Goal: Communication & Community: Ask a question

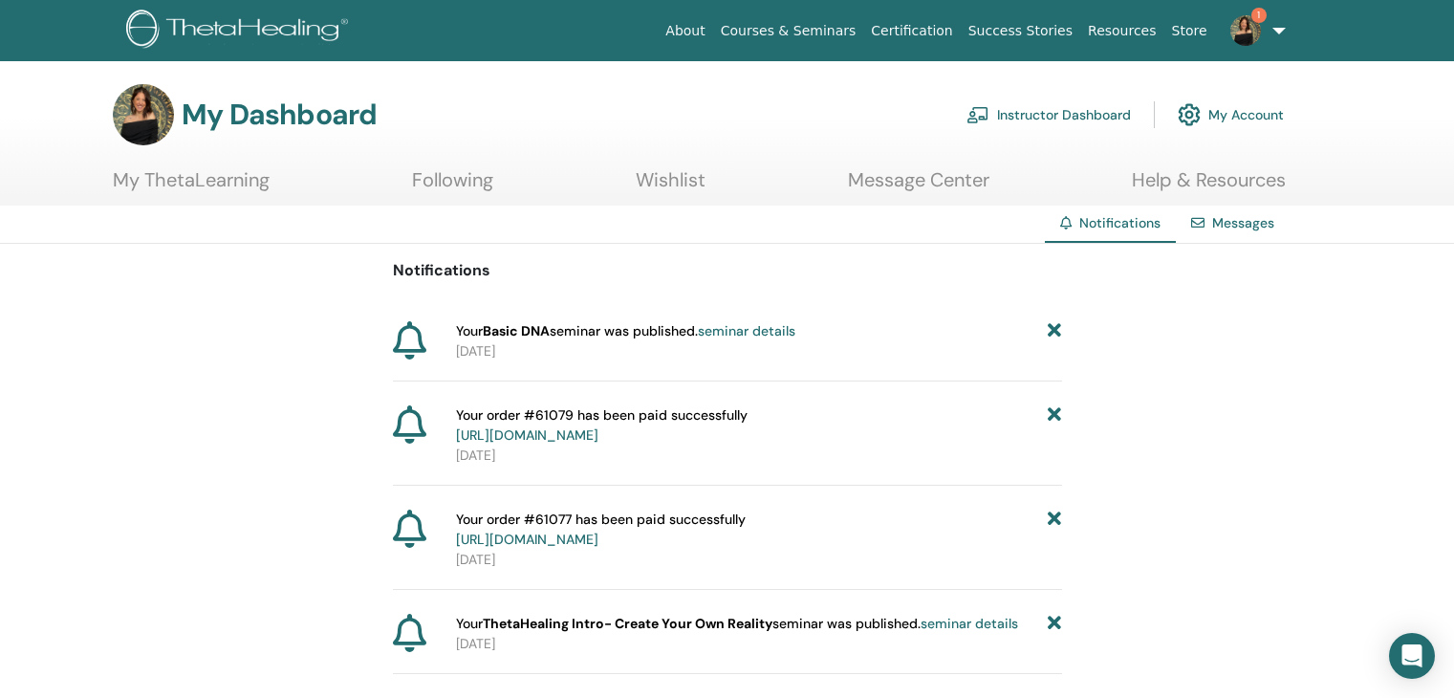
click at [1248, 29] on img at bounding box center [1245, 30] width 31 height 31
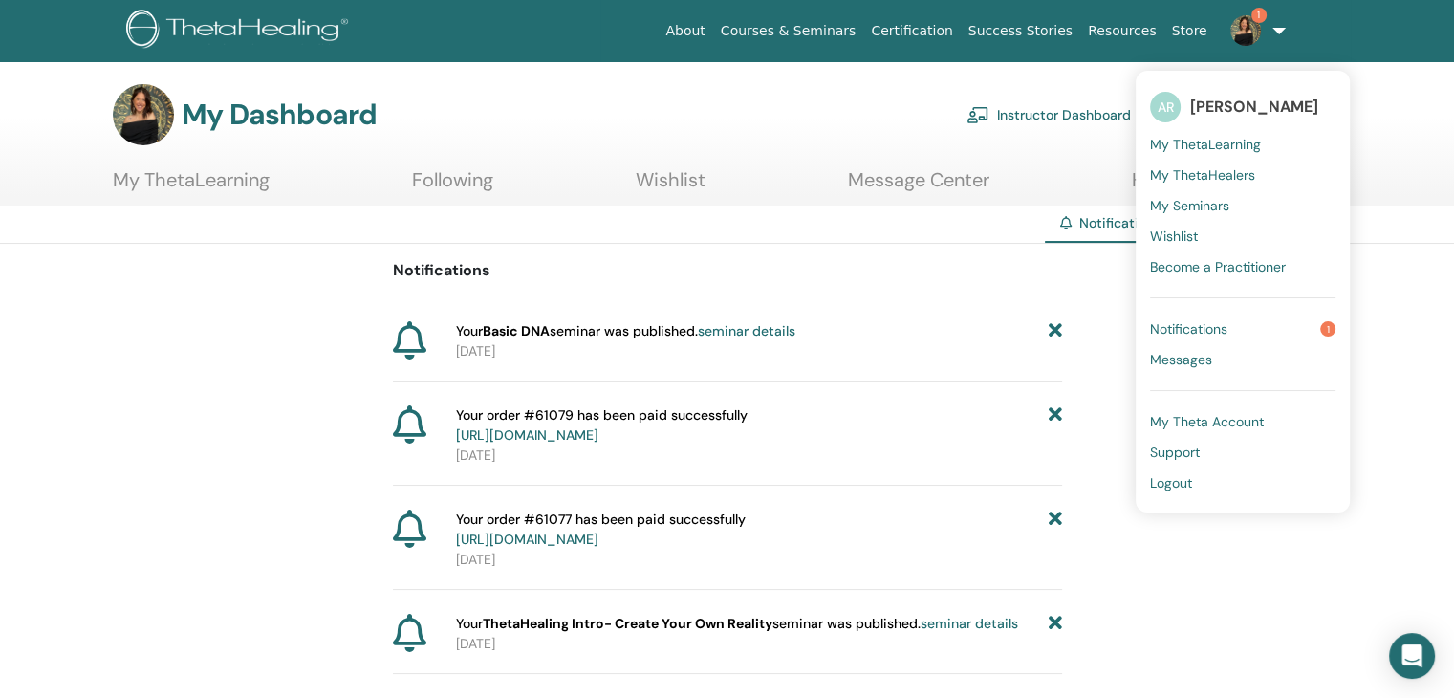
click at [1210, 330] on span "Notifications" at bounding box center [1188, 328] width 77 height 17
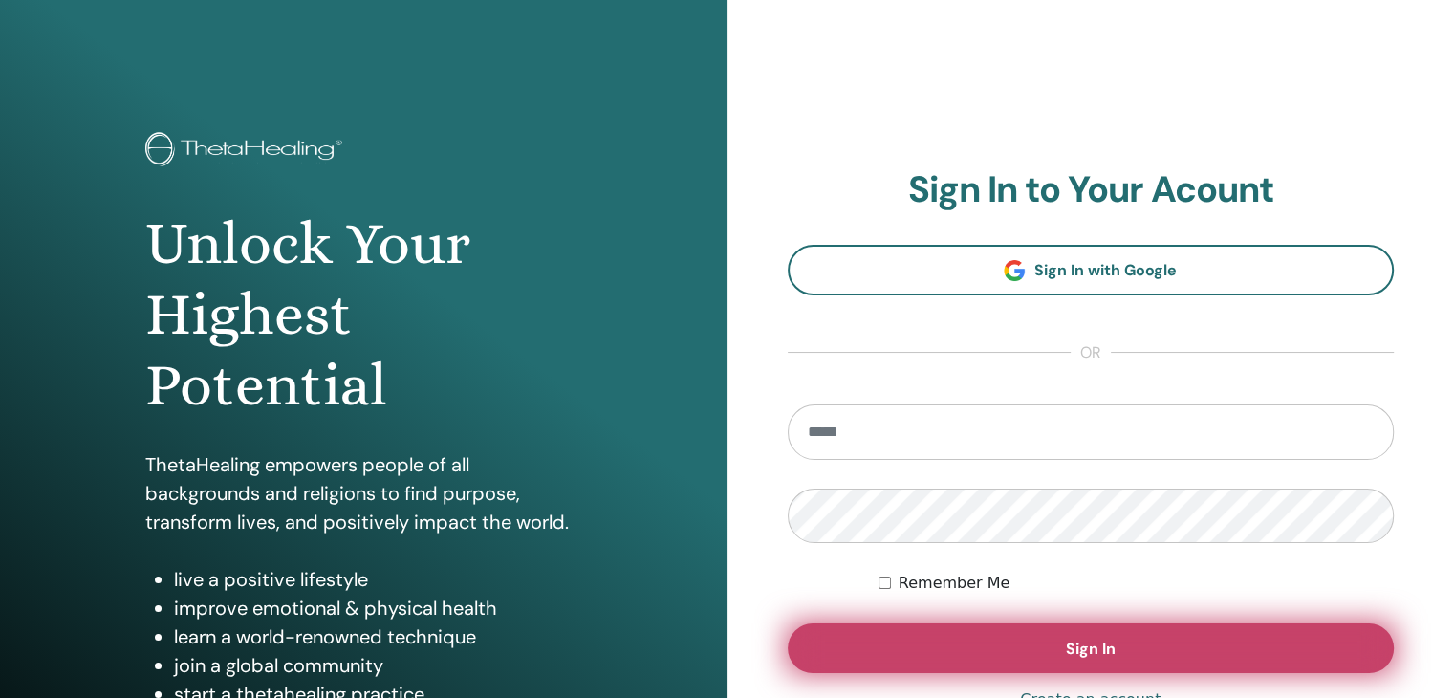
type input "**********"
click at [1127, 641] on button "Sign In" at bounding box center [1091, 648] width 607 height 50
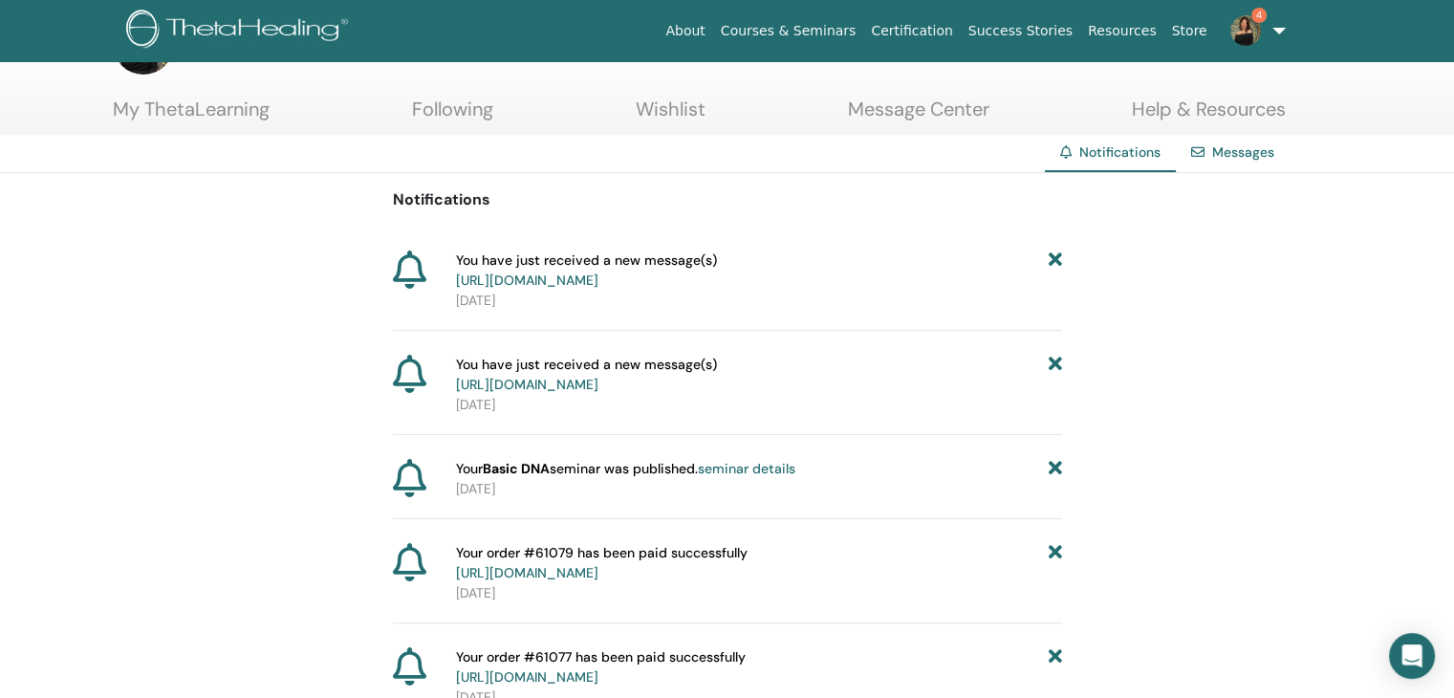
scroll to position [78, 0]
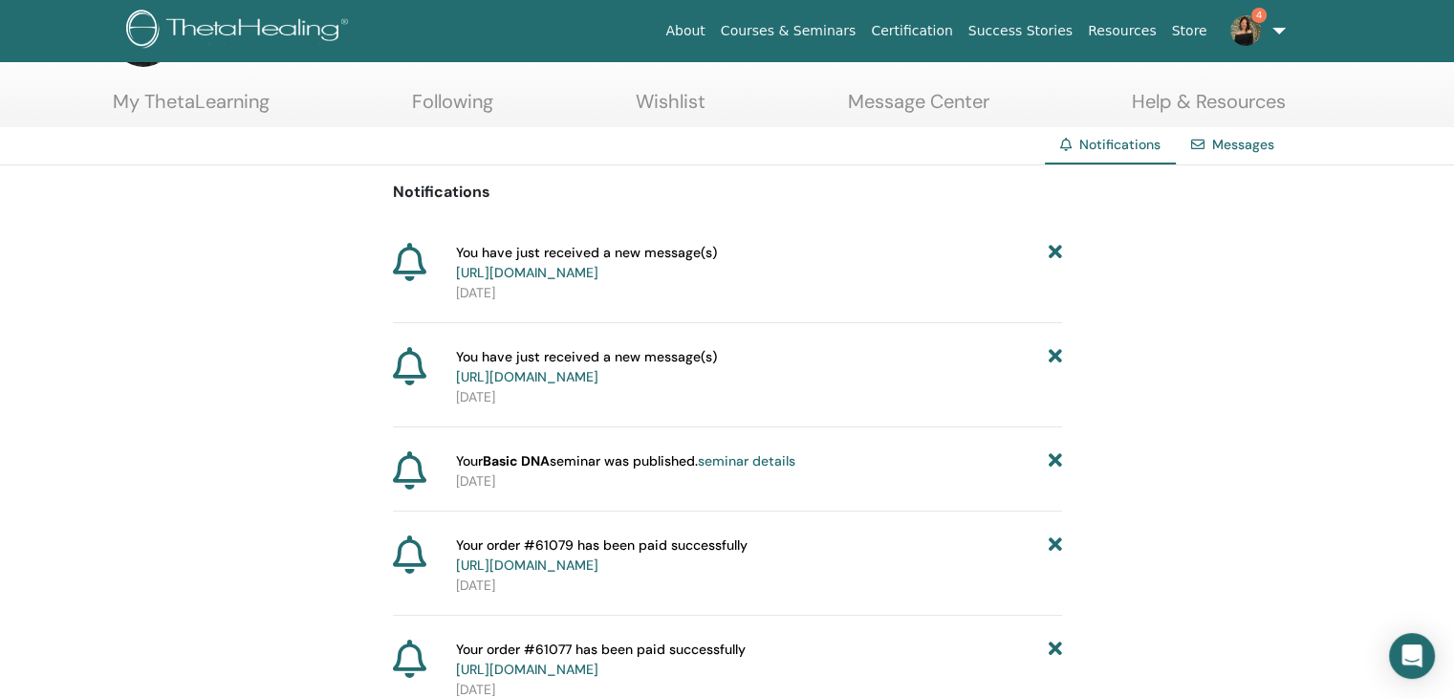
click at [598, 385] on link "https://member.thetahealing.com/message-center/messages/318c6721-23ee-45e5-8380…" at bounding box center [527, 376] width 142 height 17
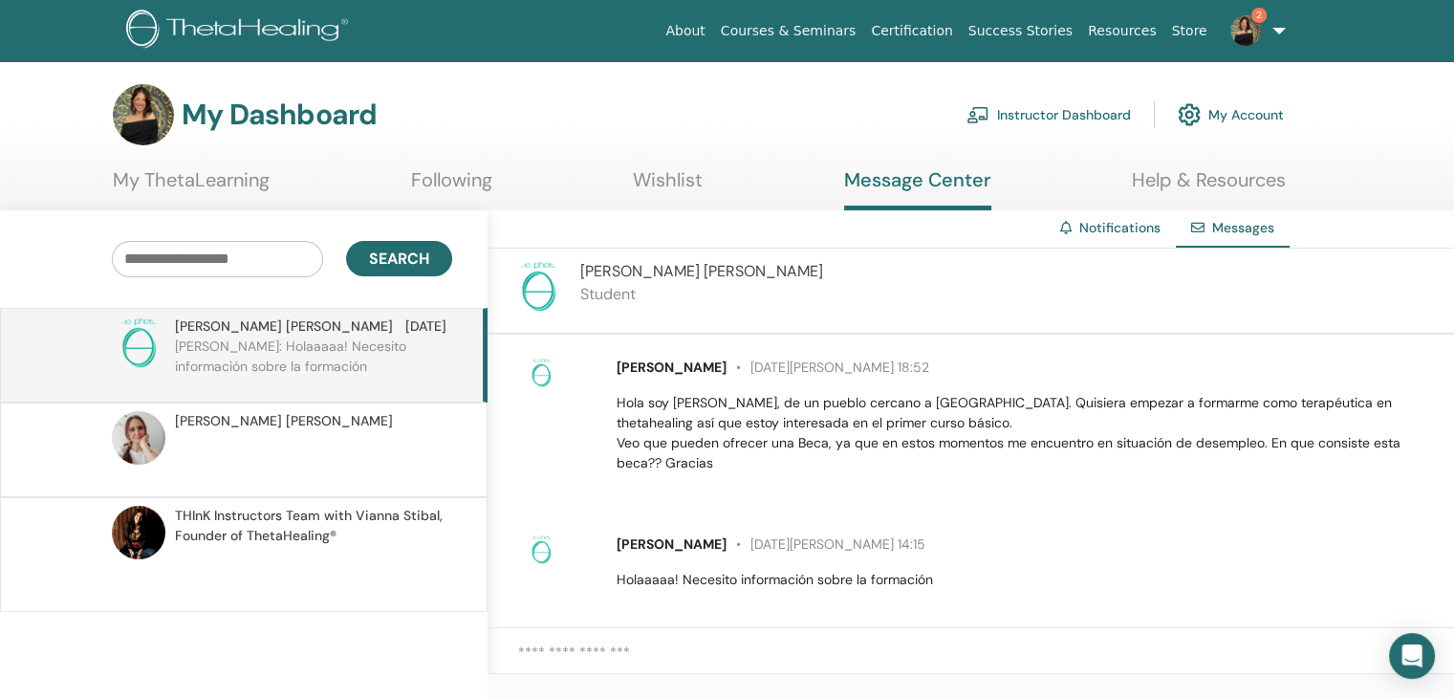
click at [1245, 43] on img at bounding box center [1245, 30] width 31 height 31
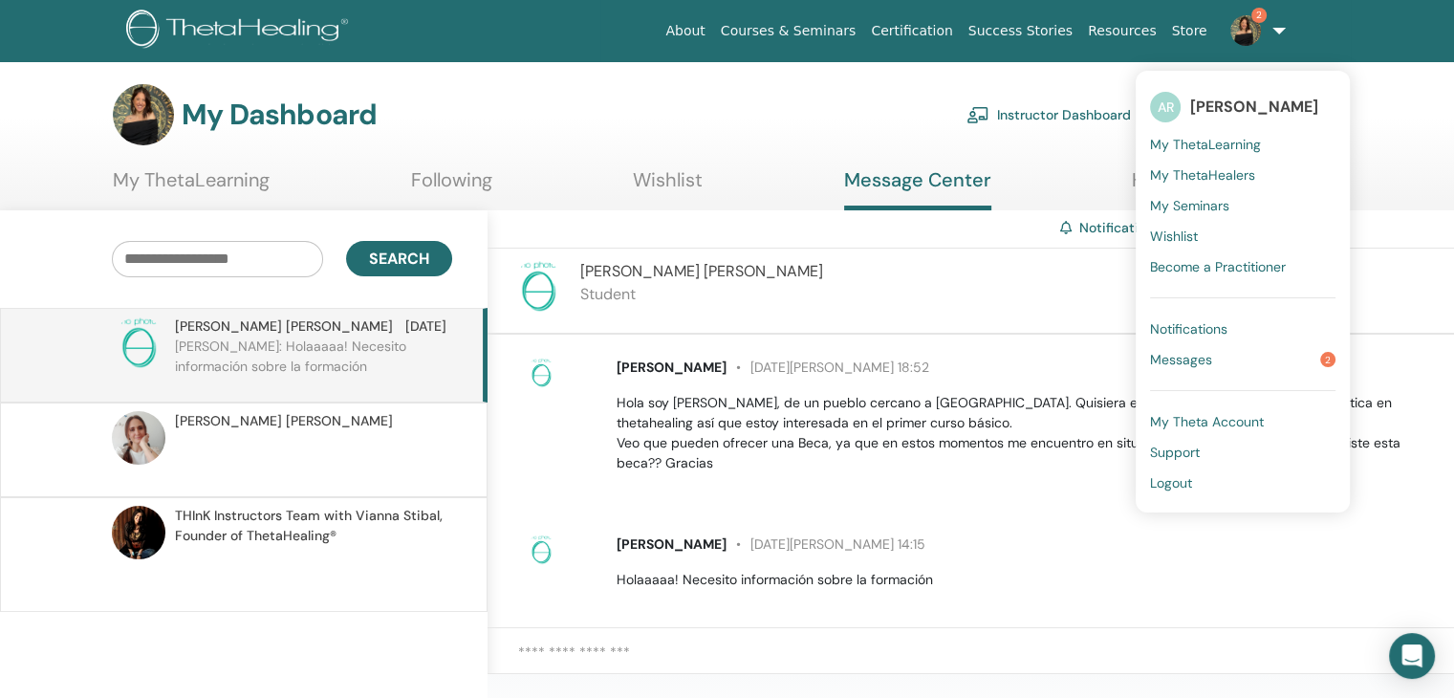
click at [1220, 360] on link "Messages 2" at bounding box center [1242, 359] width 185 height 31
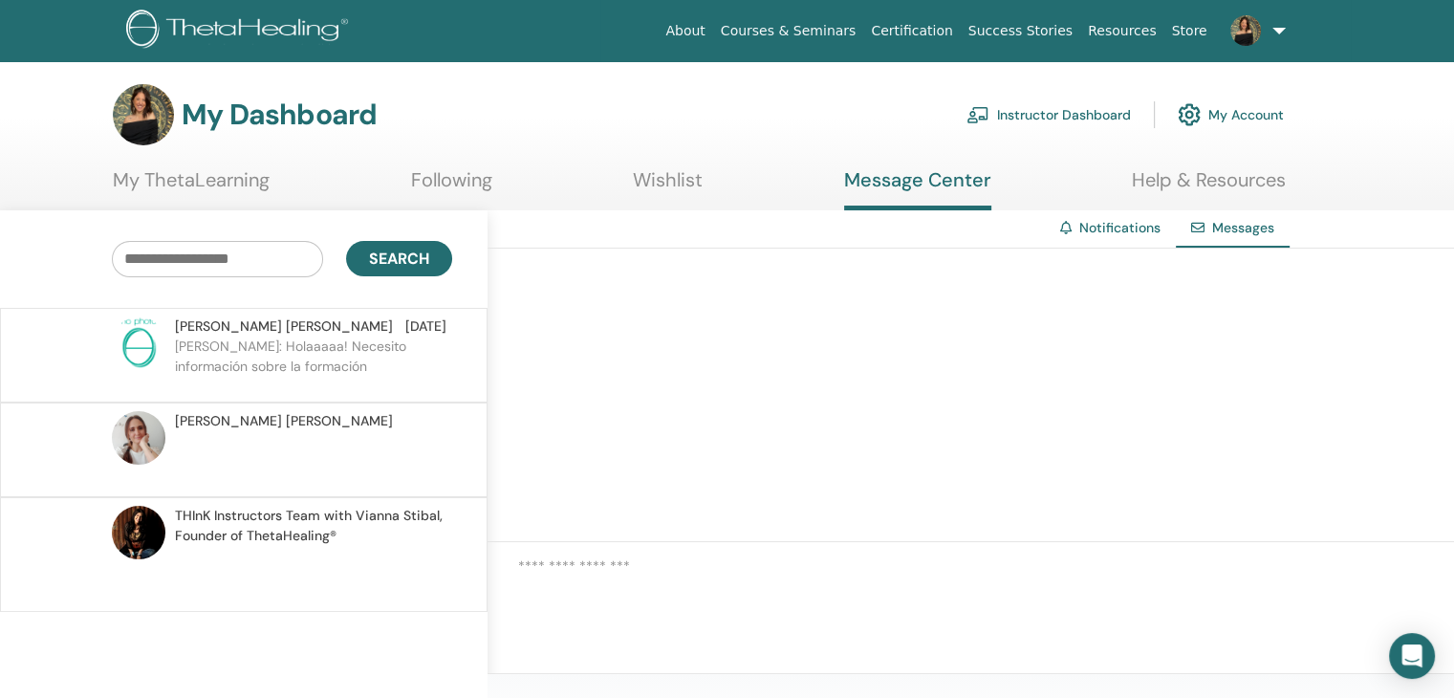
click at [293, 370] on p "[PERSON_NAME]: Holaaaaa! Necesito información sobre la formación" at bounding box center [313, 364] width 277 height 57
